Goal: Check status

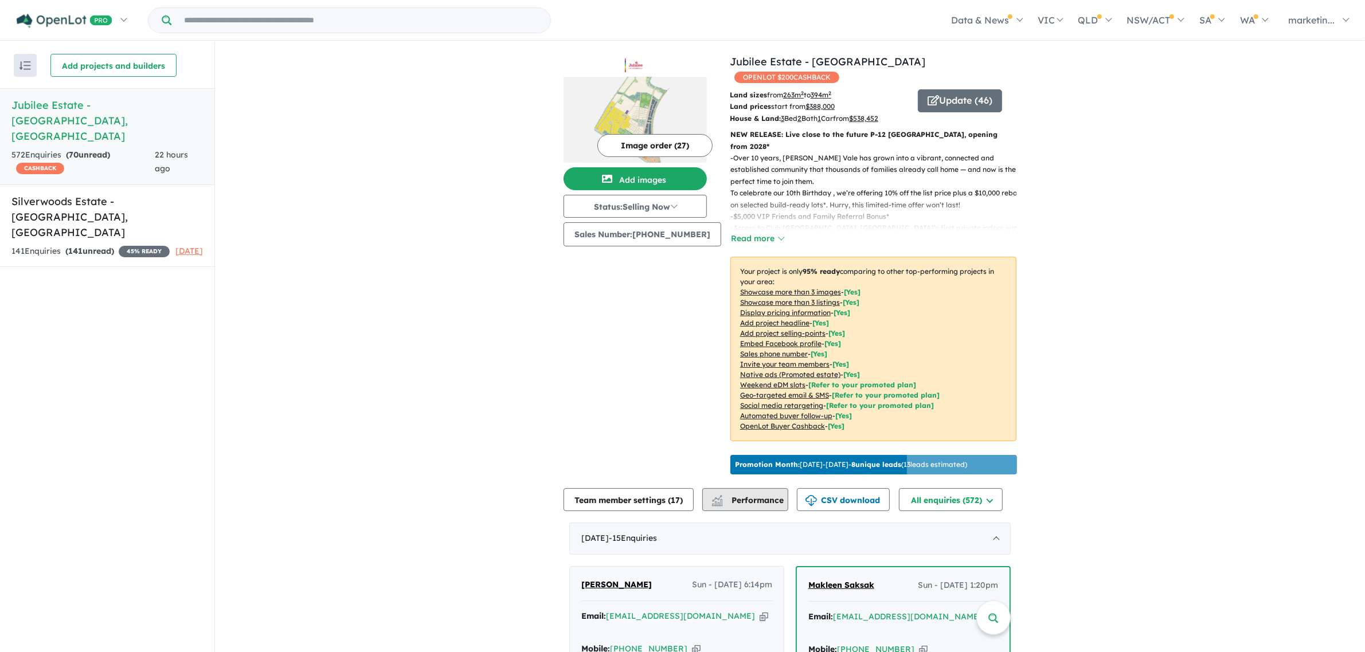
click at [729, 502] on div "button" at bounding box center [717, 501] width 23 height 22
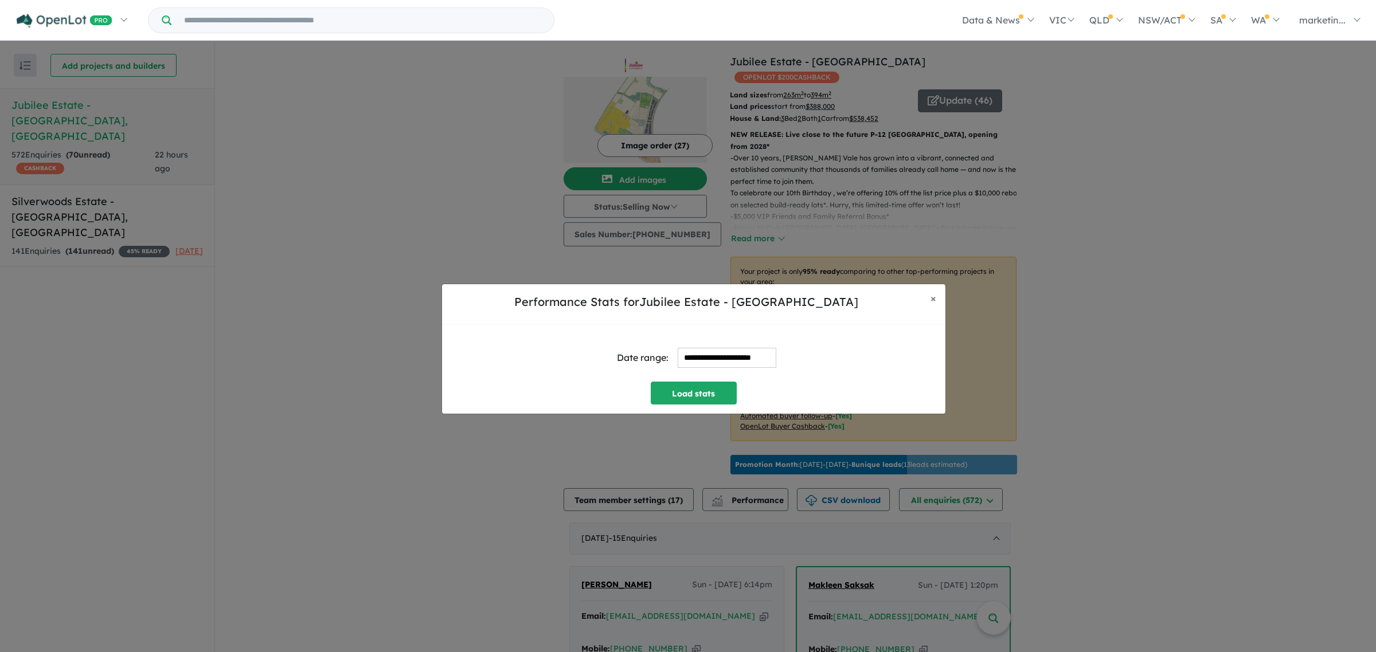
click at [714, 359] on input "**********" at bounding box center [727, 358] width 99 height 20
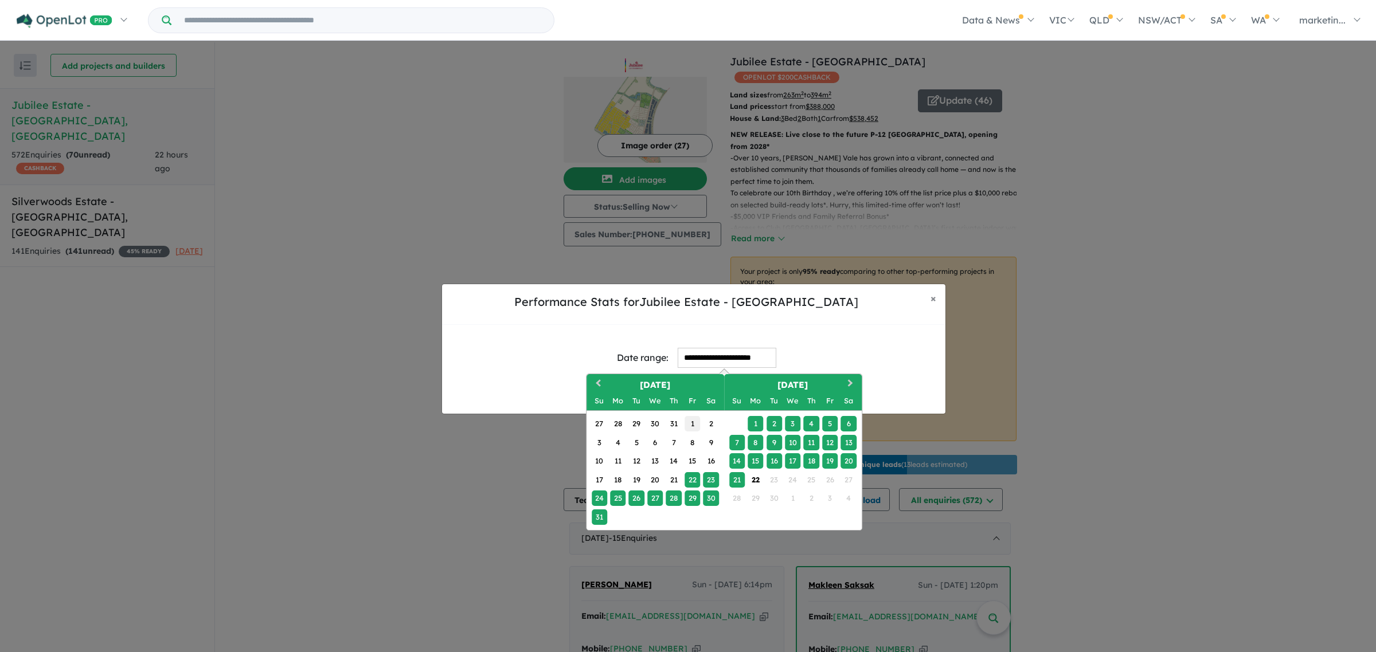
click at [687, 425] on div "1" at bounding box center [691, 423] width 15 height 15
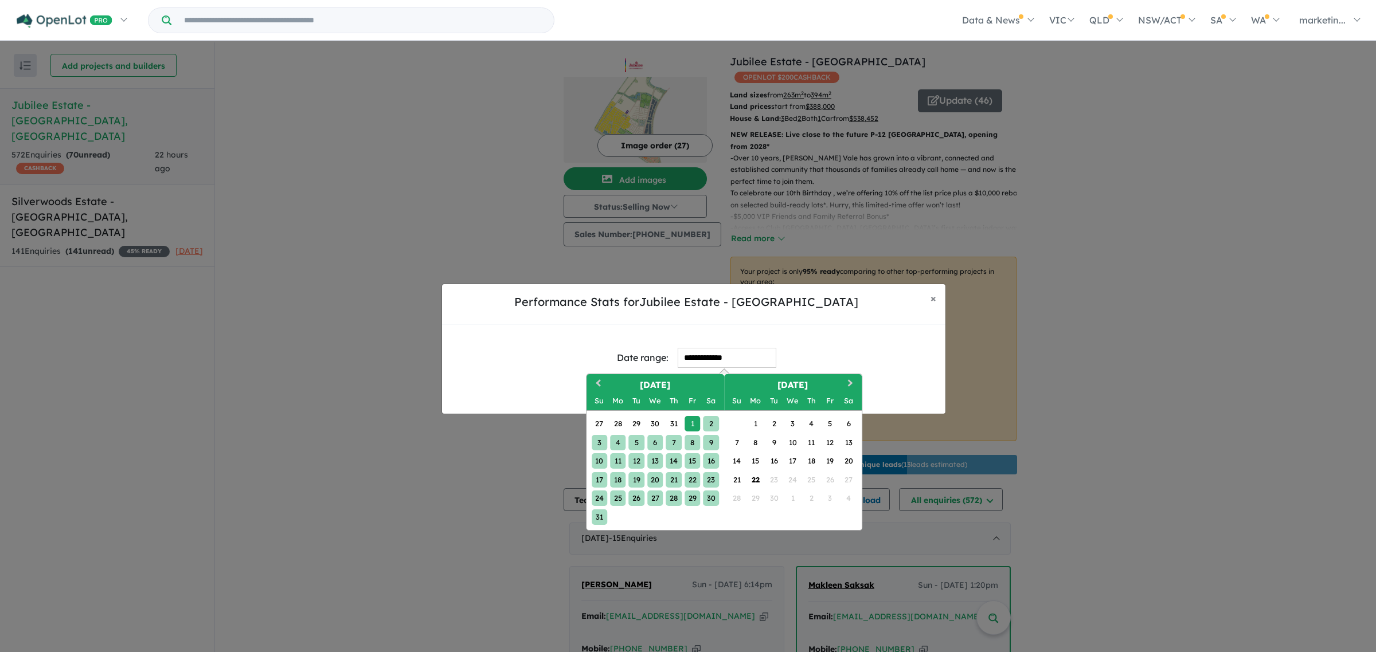
click at [598, 518] on div "31" at bounding box center [599, 517] width 15 height 15
type input "**********"
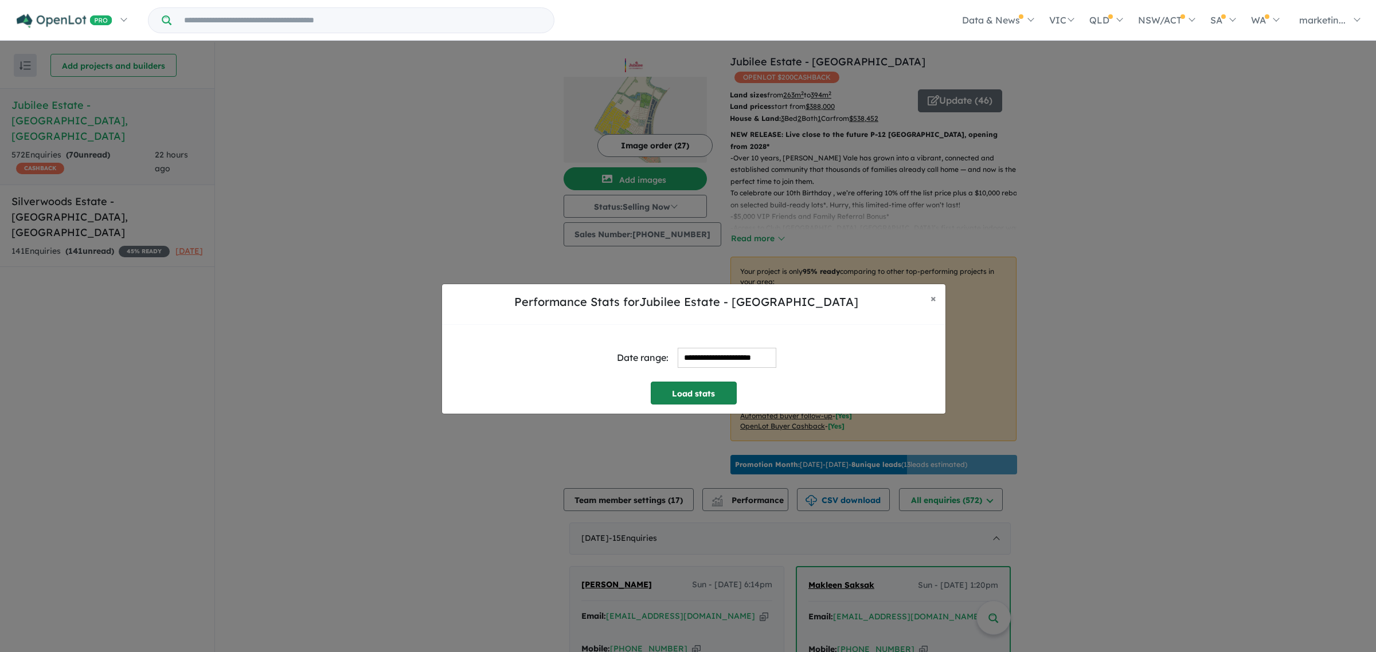
click at [699, 396] on button "Load stats" at bounding box center [694, 393] width 86 height 23
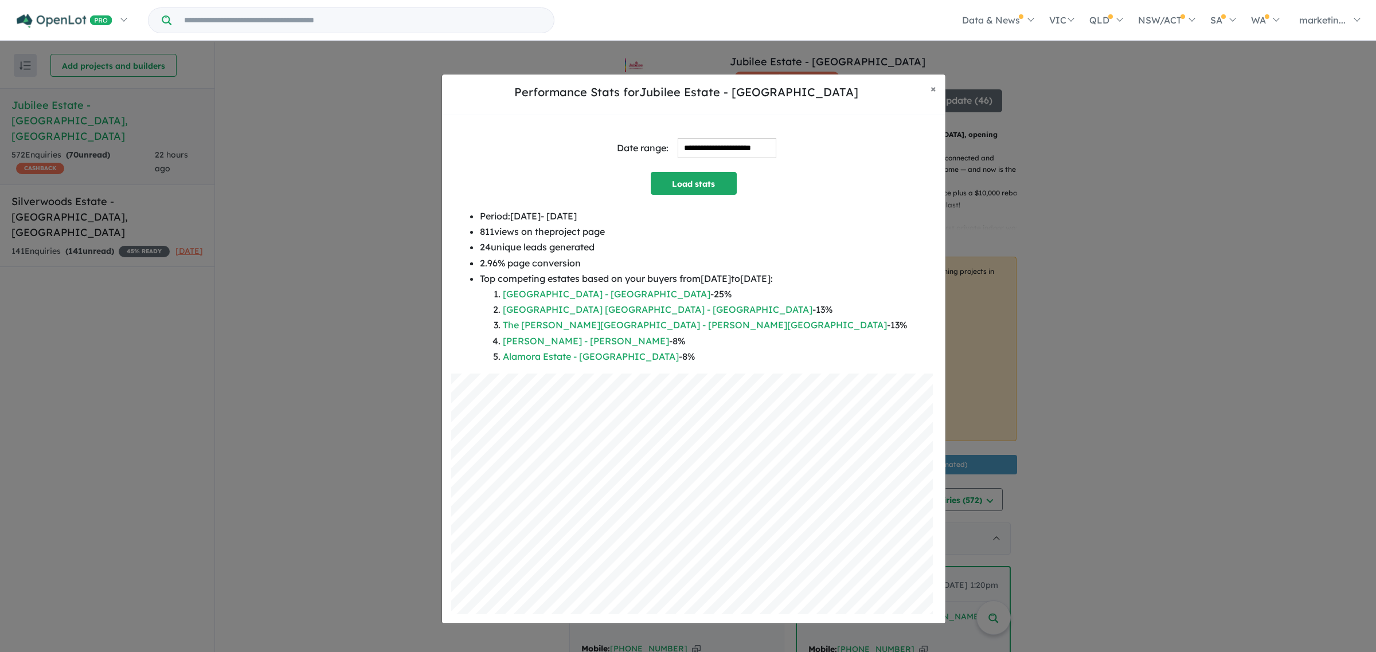
click at [527, 233] on li "811 views on the project page" at bounding box center [693, 231] width 427 height 15
drag, startPoint x: 520, startPoint y: 233, endPoint x: 537, endPoint y: 230, distance: 16.3
click at [537, 230] on div "Period: [DATE] - [DATE] 811 views on the project page 24 unique leads generated…" at bounding box center [693, 291] width 485 height 165
copy li "811"
click at [581, 257] on li "2.96 % page conversion" at bounding box center [693, 263] width 427 height 15
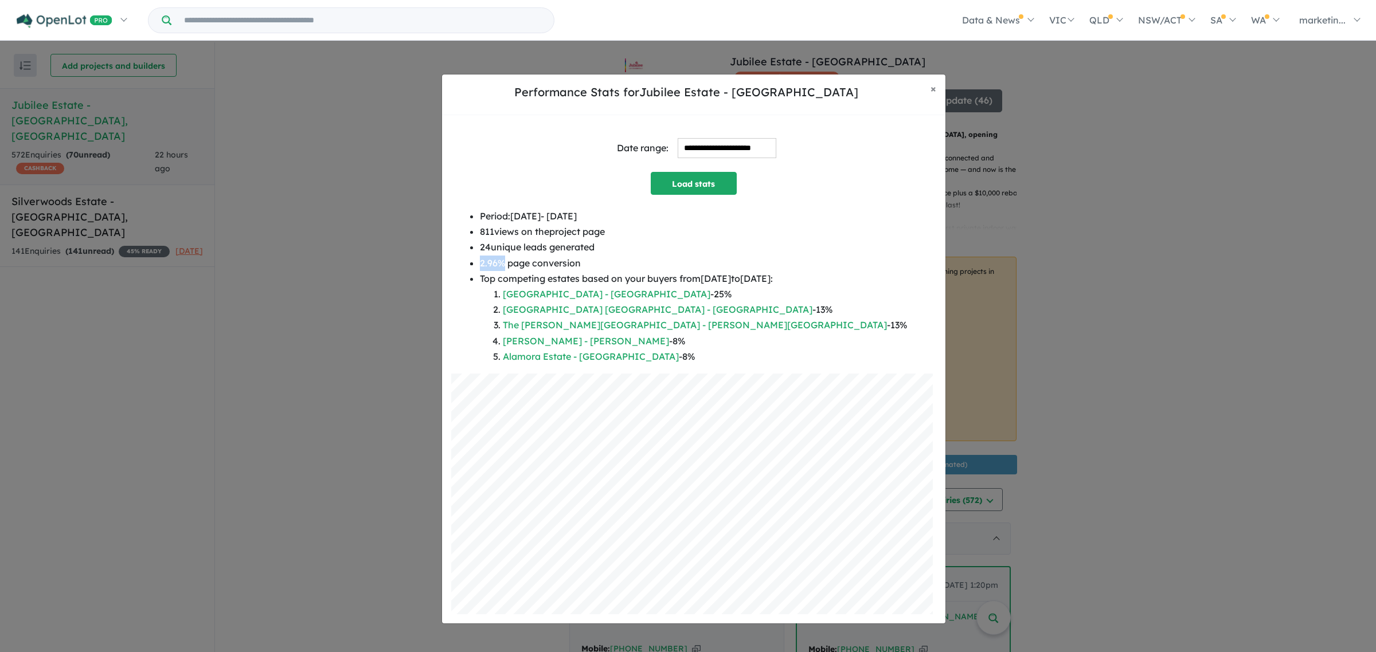
drag, startPoint x: 547, startPoint y: 258, endPoint x: 520, endPoint y: 261, distance: 27.2
click at [520, 261] on div "Period: [DATE] - [DATE] 811 views on the project page 24 unique leads generated…" at bounding box center [693, 291] width 485 height 165
copy li "2.96 %"
